Goal: Use online tool/utility

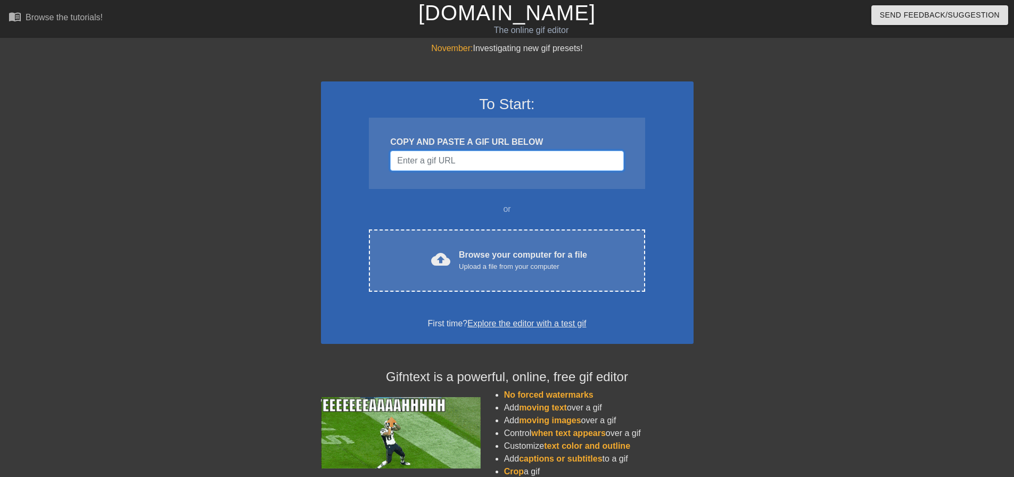
click at [520, 161] on input "Username" at bounding box center [506, 161] width 233 height 20
click at [561, 162] on input "Username" at bounding box center [506, 161] width 233 height 20
click at [476, 158] on input "Username" at bounding box center [506, 161] width 233 height 20
